Goal: Find specific page/section: Find specific page/section

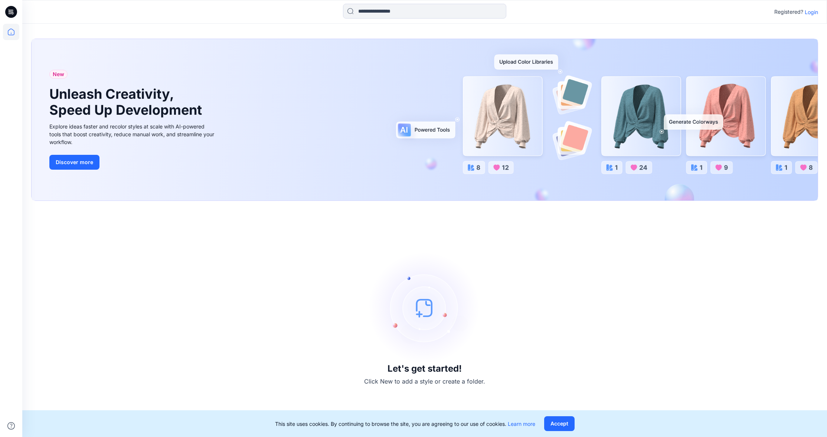
click at [808, 11] on p "Login" at bounding box center [811, 12] width 13 height 8
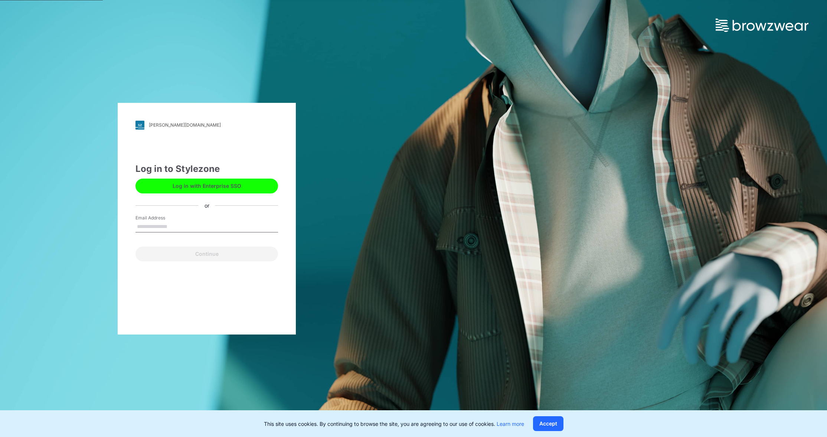
type input "**********"
click at [249, 260] on button "Continue" at bounding box center [206, 253] width 143 height 15
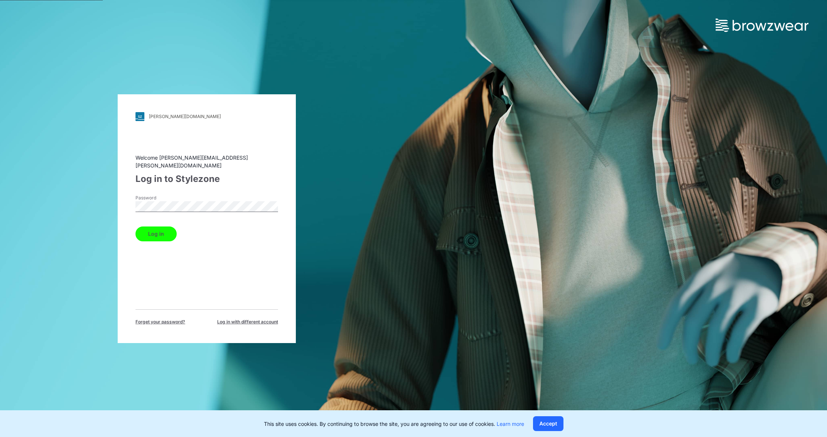
click at [168, 226] on button "Log in" at bounding box center [155, 233] width 41 height 15
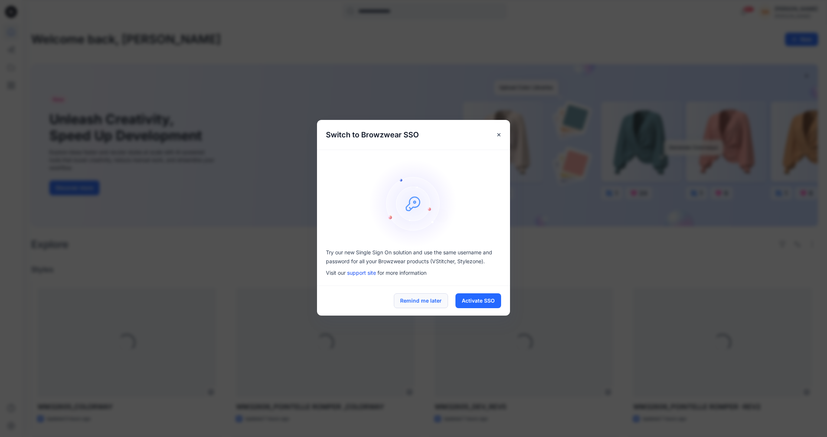
click at [431, 300] on button "Remind me later" at bounding box center [421, 300] width 54 height 15
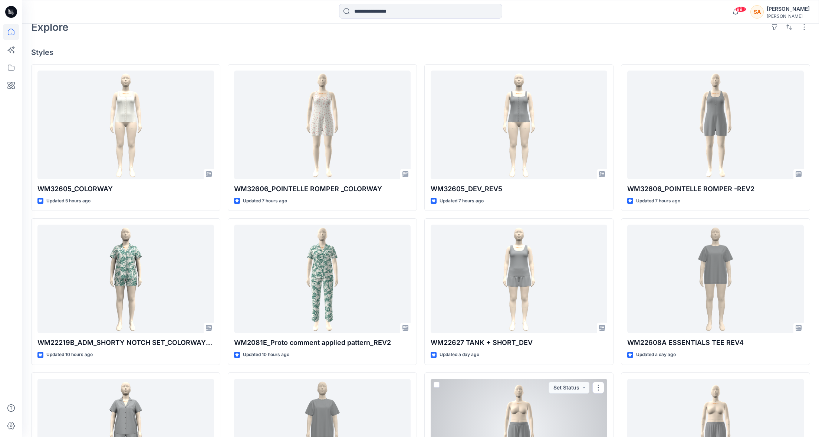
scroll to position [213, 0]
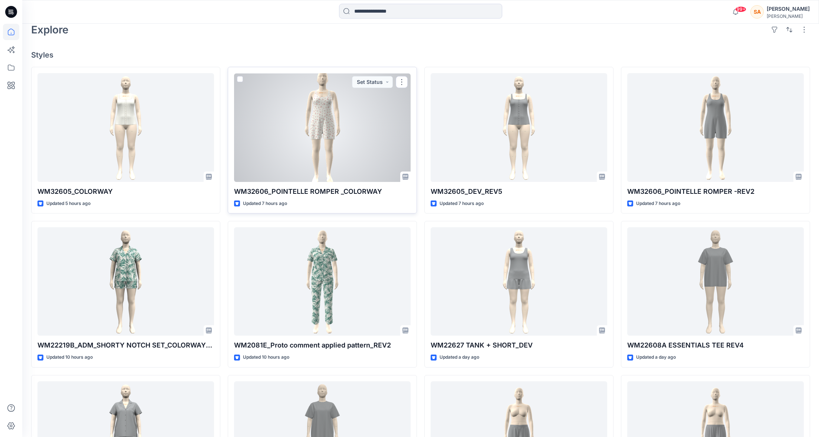
click at [355, 118] on div at bounding box center [322, 127] width 177 height 108
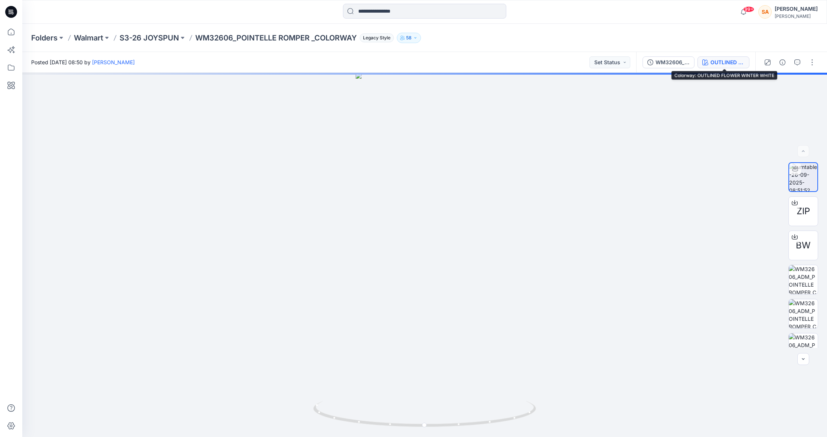
click at [731, 66] on div "OUTLINED FLOWER WINTER WHITE" at bounding box center [727, 62] width 34 height 8
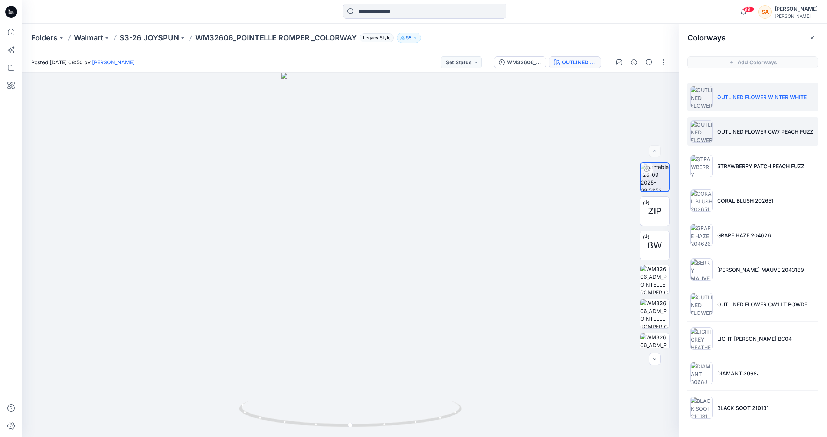
click at [732, 135] on p "OUTLINED FLOWER CW7 PEACH FUZZ" at bounding box center [765, 132] width 96 height 8
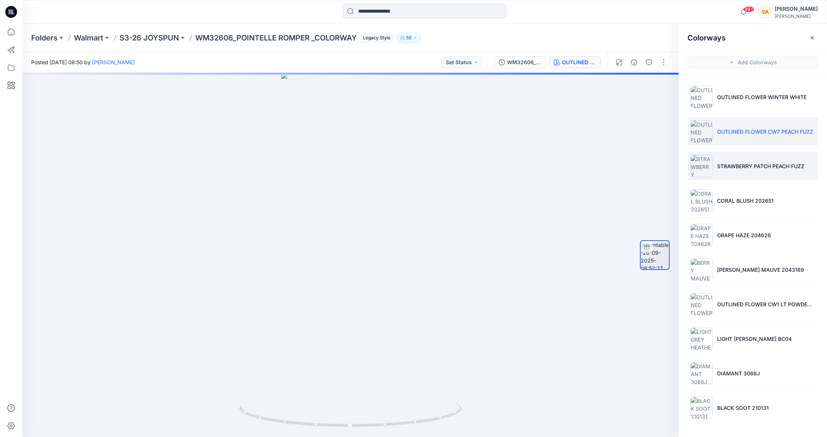
click at [729, 164] on p "STRAWBERRY PATCH PEACH FUZZ" at bounding box center [760, 166] width 87 height 8
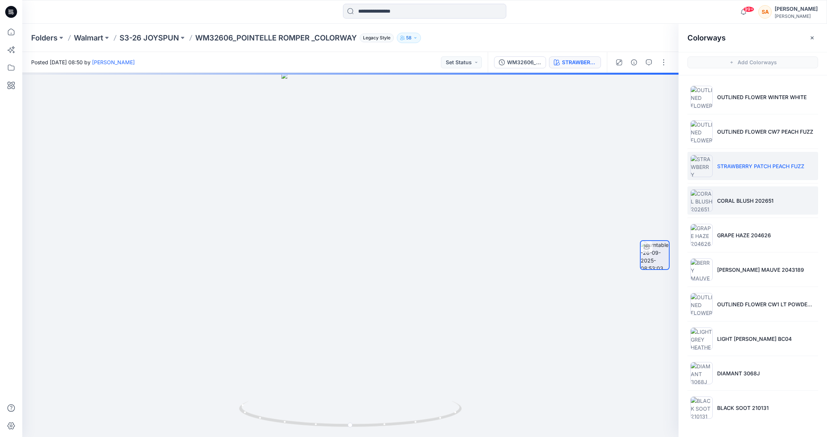
click at [743, 208] on li "CORAL BLUSH 202651" at bounding box center [752, 200] width 131 height 28
click at [151, 42] on p "S3-26 JOYSPUN" at bounding box center [149, 38] width 59 height 10
